Goal: Information Seeking & Learning: Learn about a topic

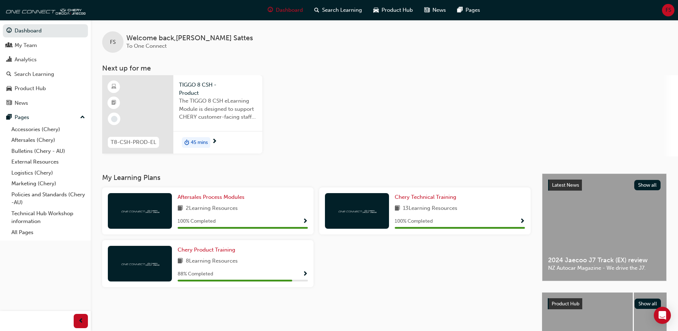
click at [219, 260] on span "8 Learning Resources" at bounding box center [212, 261] width 52 height 9
click at [218, 252] on span "Chery Product Training" at bounding box center [207, 249] width 58 height 6
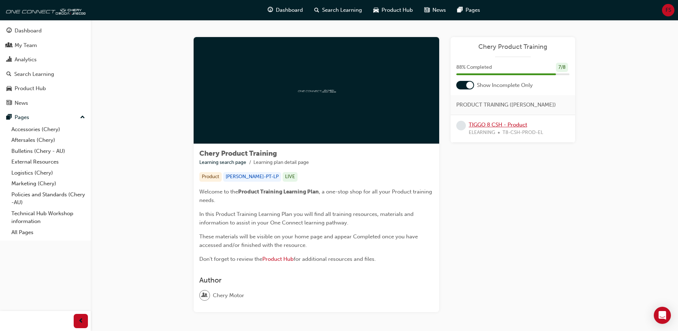
click at [497, 126] on link "TIGGO 8 CSH - Product" at bounding box center [498, 124] width 58 height 6
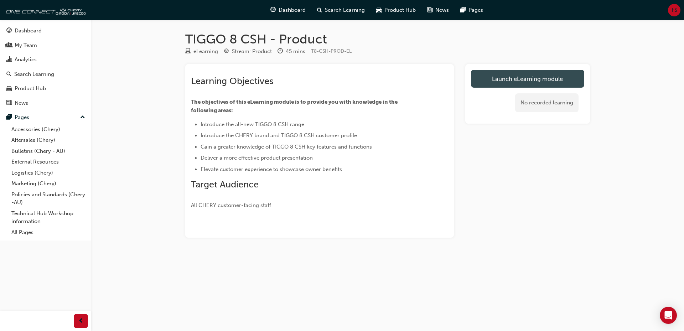
click at [525, 80] on link "Launch eLearning module" at bounding box center [527, 79] width 113 height 18
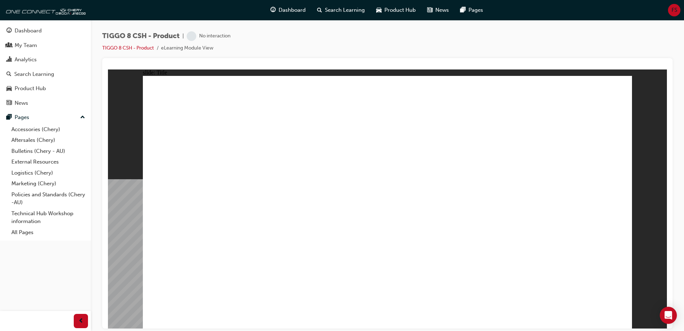
click at [387, 54] on div "TIGGO 8 CSH - Product | No interaction TIGGO 8 CSH - Product eLearning Module V…" at bounding box center [387, 44] width 570 height 27
drag, startPoint x: 676, startPoint y: 84, endPoint x: 678, endPoint y: 126, distance: 41.7
click at [678, 126] on div "TIGGO 8 CSH - Product | Attempted TIGGO 8 CSH - Product eLearning Module View" at bounding box center [387, 166] width 593 height 293
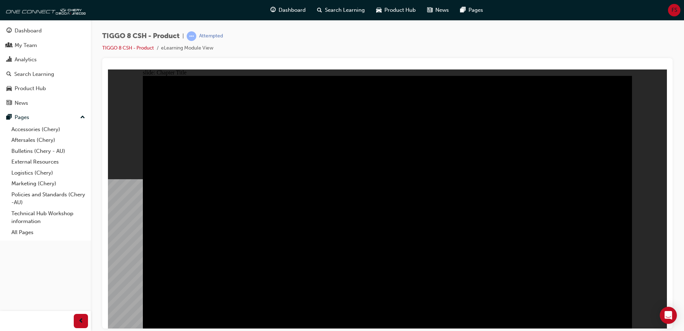
radio input "true"
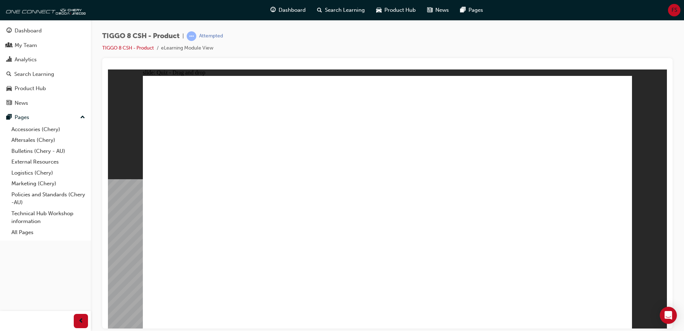
drag, startPoint x: 391, startPoint y: 106, endPoint x: 507, endPoint y: 217, distance: 160.2
drag, startPoint x: 491, startPoint y: 106, endPoint x: 319, endPoint y: 216, distance: 204.6
drag, startPoint x: 533, startPoint y: 157, endPoint x: 587, endPoint y: 224, distance: 85.6
drag, startPoint x: 446, startPoint y: 146, endPoint x: 418, endPoint y: 210, distance: 69.8
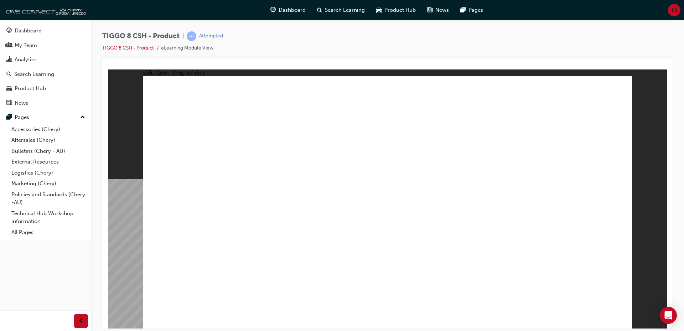
drag, startPoint x: 576, startPoint y: 112, endPoint x: 214, endPoint y: 213, distance: 375.1
checkbox input "true"
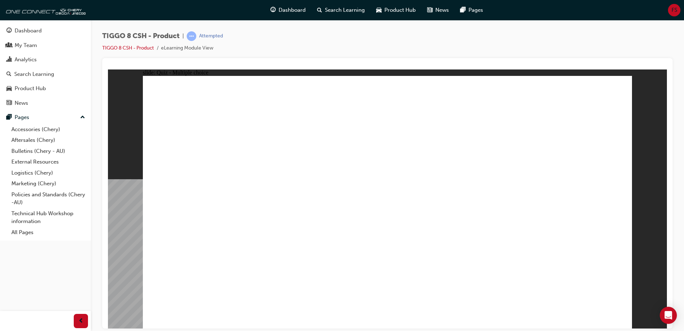
radio input "true"
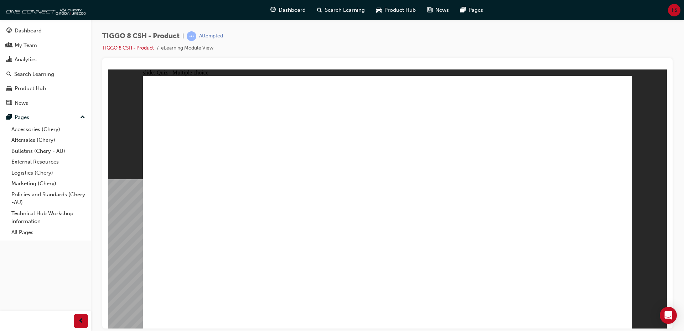
drag, startPoint x: 400, startPoint y: 126, endPoint x: 433, endPoint y: 238, distance: 117.0
drag, startPoint x: 471, startPoint y: 123, endPoint x: 413, endPoint y: 241, distance: 131.7
drag, startPoint x: 572, startPoint y: 96, endPoint x: 446, endPoint y: 247, distance: 196.6
drag, startPoint x: 576, startPoint y: 119, endPoint x: 506, endPoint y: 232, distance: 133.0
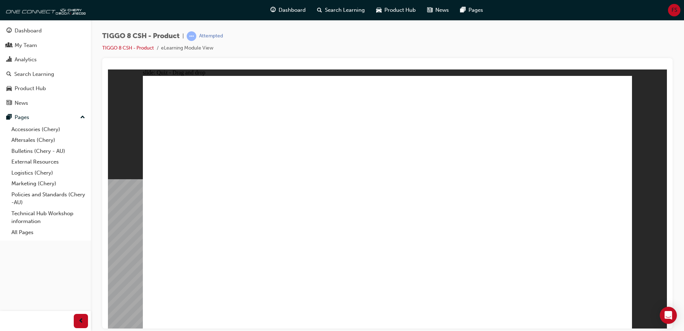
drag, startPoint x: 479, startPoint y: 108, endPoint x: 241, endPoint y: 260, distance: 282.3
drag, startPoint x: 476, startPoint y: 105, endPoint x: 193, endPoint y: 267, distance: 325.5
drag, startPoint x: 467, startPoint y: 101, endPoint x: 240, endPoint y: 230, distance: 261.5
drag, startPoint x: 387, startPoint y: 102, endPoint x: 423, endPoint y: 254, distance: 156.2
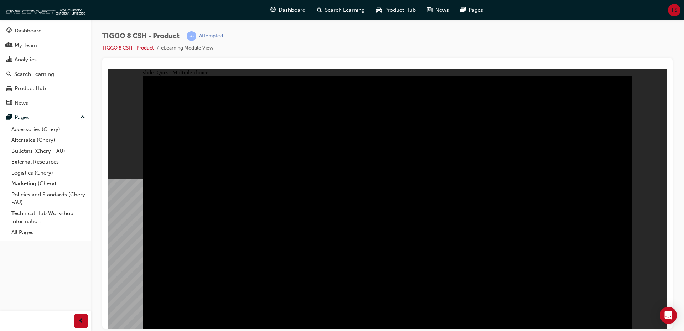
radio input "true"
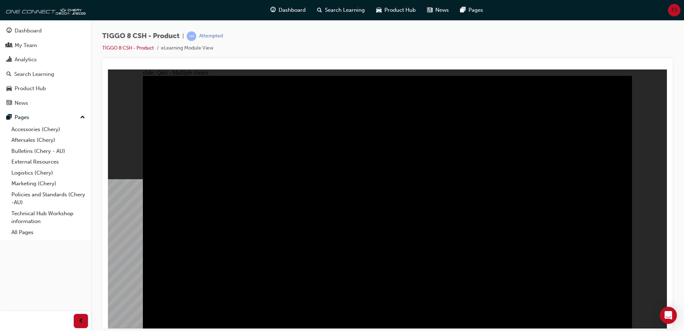
radio input "true"
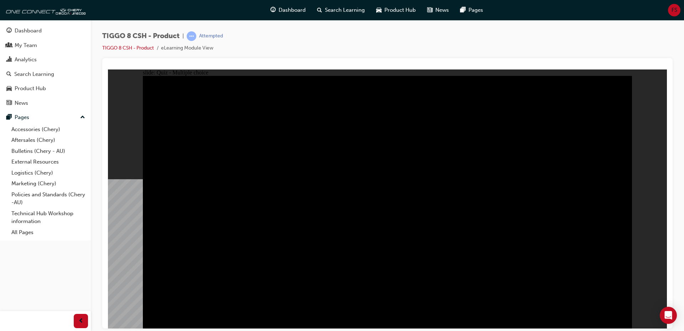
checkbox input "true"
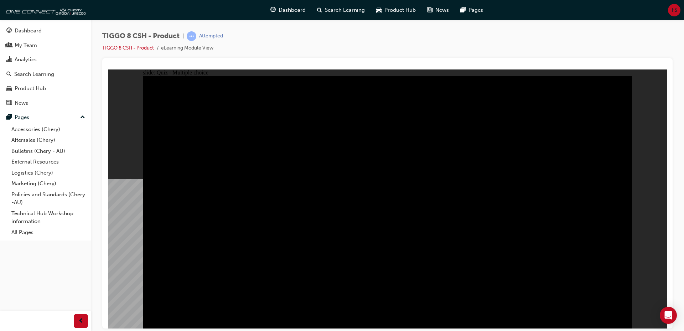
checkbox input "true"
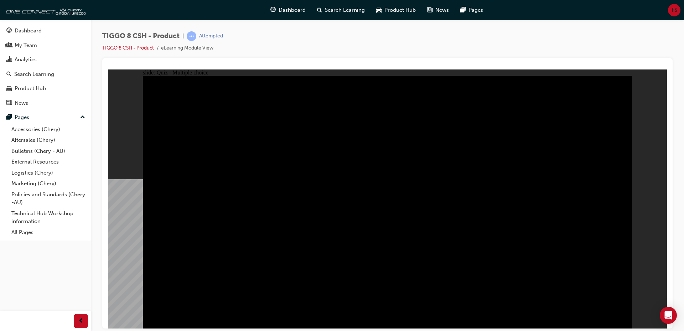
checkbox input "true"
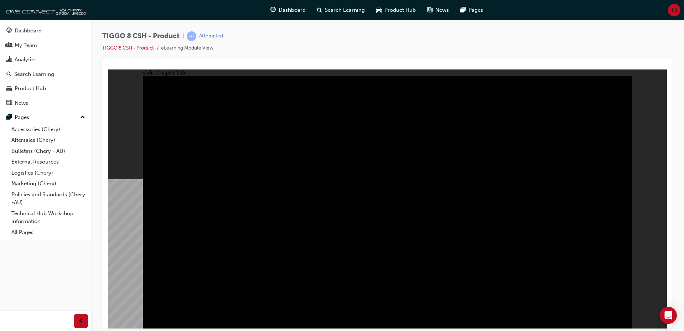
radio input "true"
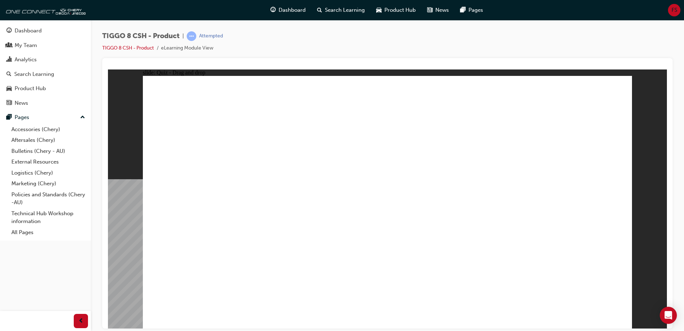
drag, startPoint x: 373, startPoint y: 108, endPoint x: 486, endPoint y: 252, distance: 182.7
drag, startPoint x: 511, startPoint y: 155, endPoint x: 573, endPoint y: 220, distance: 90.1
drag, startPoint x: 513, startPoint y: 138, endPoint x: 204, endPoint y: 216, distance: 318.9
drag, startPoint x: 427, startPoint y: 158, endPoint x: 395, endPoint y: 229, distance: 77.1
drag, startPoint x: 459, startPoint y: 109, endPoint x: 294, endPoint y: 221, distance: 199.4
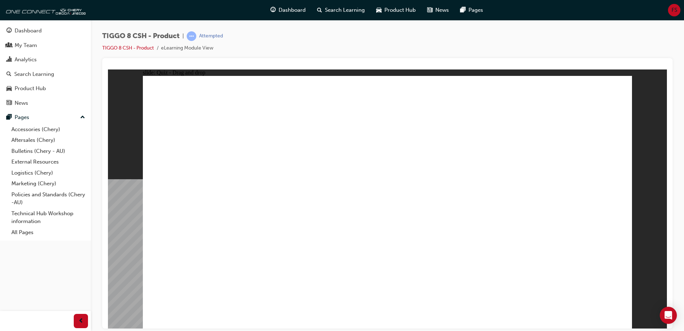
checkbox input "true"
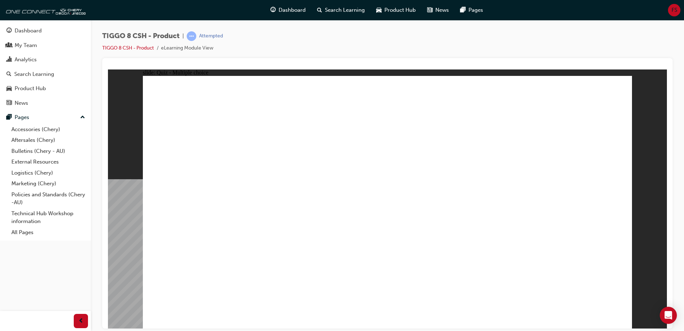
radio input "true"
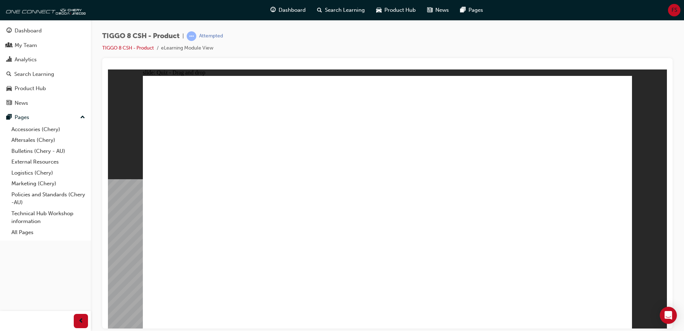
drag, startPoint x: 394, startPoint y: 100, endPoint x: 423, endPoint y: 227, distance: 130.7
drag, startPoint x: 573, startPoint y: 108, endPoint x: 425, endPoint y: 254, distance: 207.9
drag, startPoint x: 477, startPoint y: 122, endPoint x: 455, endPoint y: 242, distance: 122.0
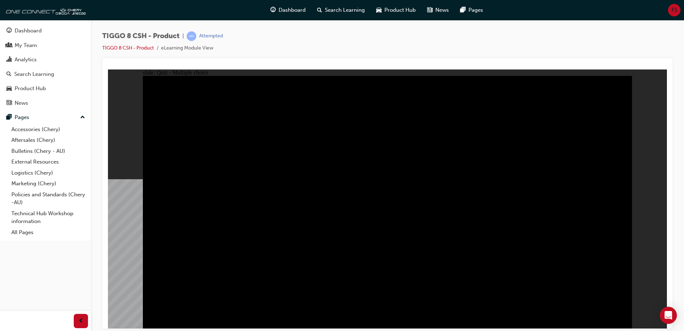
radio input "true"
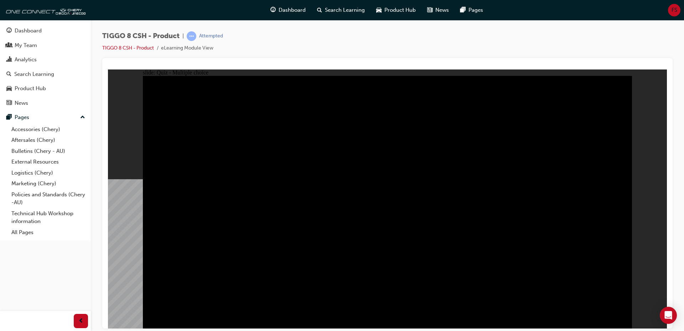
radio input "true"
drag, startPoint x: 326, startPoint y: 228, endPoint x: 325, endPoint y: 235, distance: 6.8
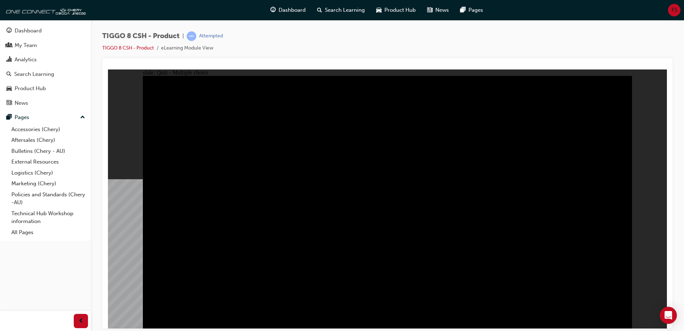
drag, startPoint x: 398, startPoint y: 204, endPoint x: 339, endPoint y: 231, distance: 64.4
radio input "true"
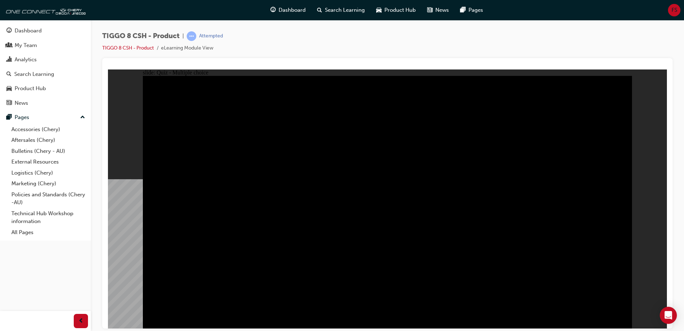
drag, startPoint x: 370, startPoint y: 248, endPoint x: 386, endPoint y: 249, distance: 15.7
checkbox input "true"
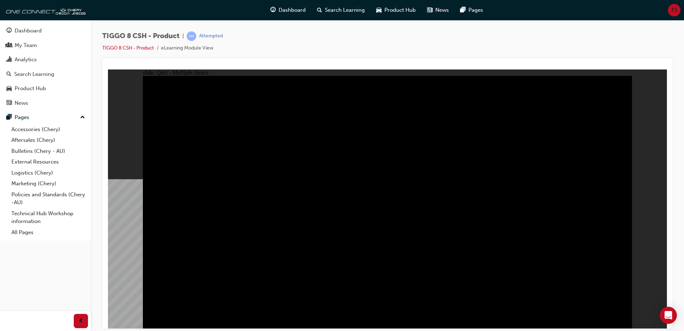
checkbox input "true"
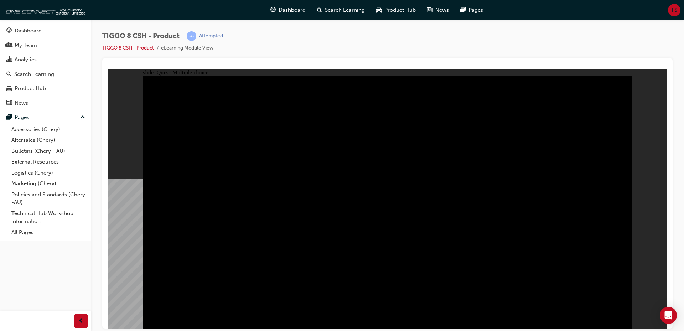
checkbox input "true"
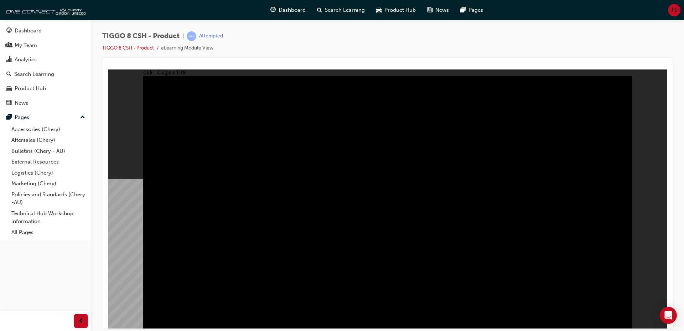
drag, startPoint x: 625, startPoint y: 314, endPoint x: 621, endPoint y: 316, distance: 4.2
radio input "true"
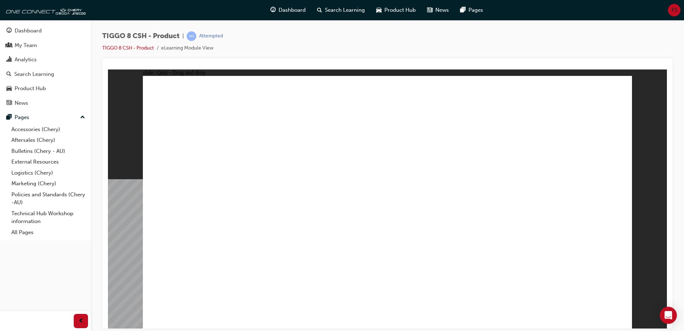
drag, startPoint x: 473, startPoint y: 105, endPoint x: 295, endPoint y: 257, distance: 234.1
drag, startPoint x: 466, startPoint y: 96, endPoint x: 289, endPoint y: 208, distance: 209.5
drag, startPoint x: 363, startPoint y: 101, endPoint x: 382, endPoint y: 205, distance: 105.0
drag, startPoint x: 532, startPoint y: 159, endPoint x: 591, endPoint y: 228, distance: 90.6
drag, startPoint x: 399, startPoint y: 215, endPoint x: 491, endPoint y: 218, distance: 91.5
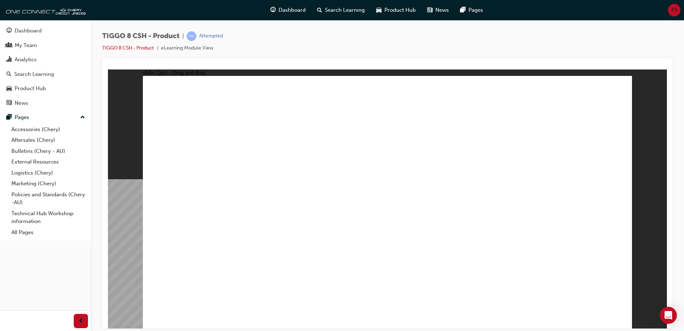
drag, startPoint x: 407, startPoint y: 155, endPoint x: 379, endPoint y: 215, distance: 66.1
drag, startPoint x: 556, startPoint y: 107, endPoint x: 180, endPoint y: 217, distance: 392.4
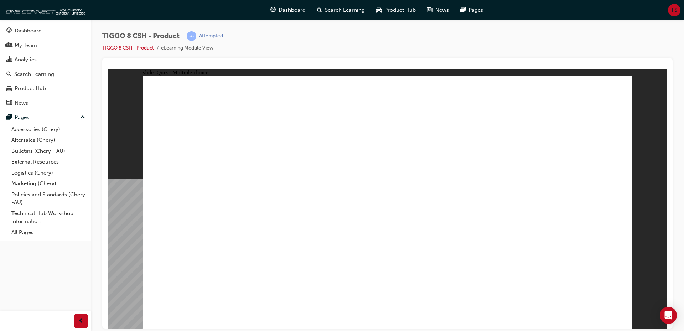
checkbox input "true"
radio input "true"
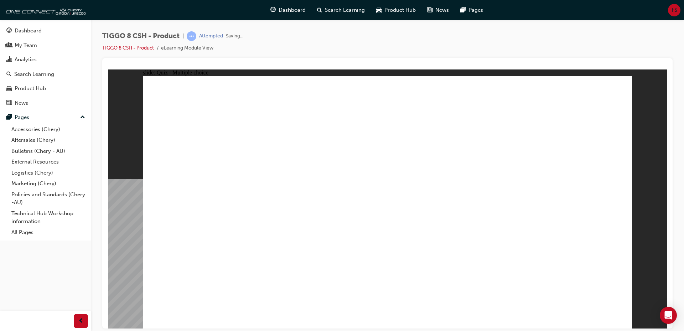
drag, startPoint x: 400, startPoint y: 131, endPoint x: 395, endPoint y: 113, distance: 18.4
drag, startPoint x: 394, startPoint y: 120, endPoint x: 434, endPoint y: 224, distance: 111.5
drag, startPoint x: 396, startPoint y: 105, endPoint x: 422, endPoint y: 250, distance: 147.3
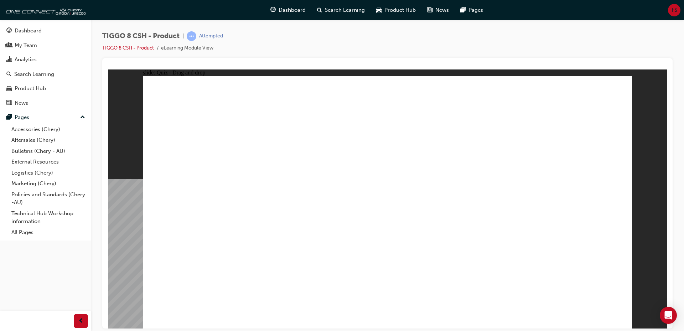
drag, startPoint x: 496, startPoint y: 117, endPoint x: 495, endPoint y: 231, distance: 113.2
drag, startPoint x: 490, startPoint y: 133, endPoint x: 498, endPoint y: 224, distance: 91.6
drag, startPoint x: 488, startPoint y: 106, endPoint x: 439, endPoint y: 259, distance: 160.4
drag, startPoint x: 564, startPoint y: 127, endPoint x: 492, endPoint y: 256, distance: 148.4
drag, startPoint x: 555, startPoint y: 104, endPoint x: 469, endPoint y: 264, distance: 182.4
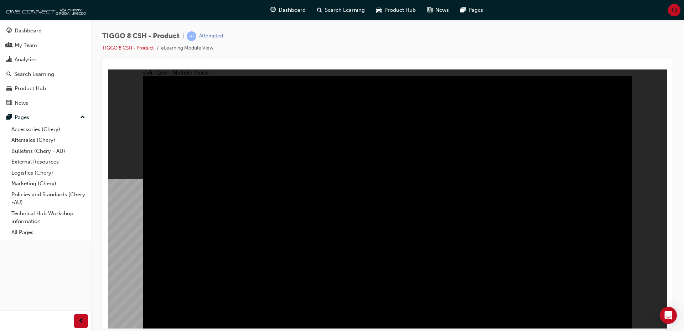
radio input "true"
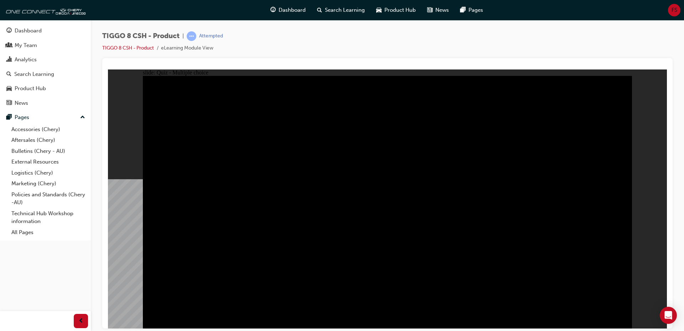
radio input "true"
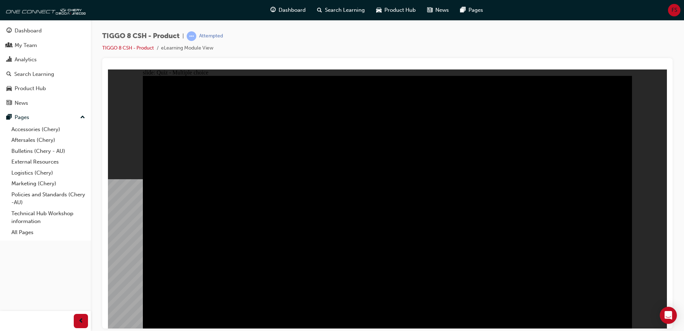
checkbox input "true"
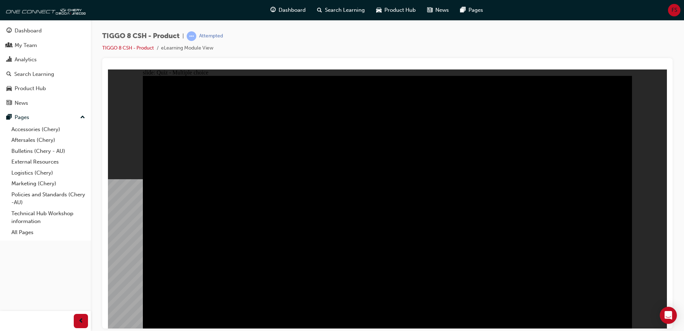
checkbox input "true"
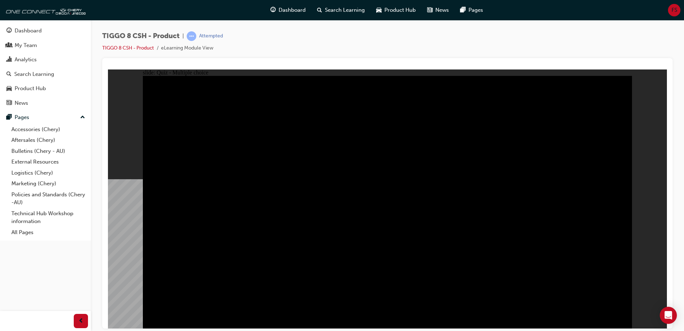
checkbox input "true"
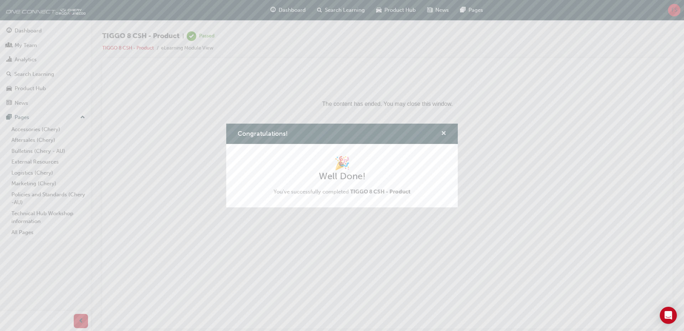
click at [443, 131] on span "cross-icon" at bounding box center [443, 134] width 5 height 6
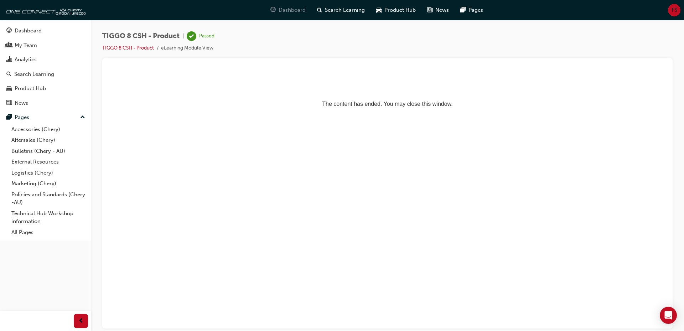
click at [281, 11] on span "Dashboard" at bounding box center [291, 10] width 27 height 8
